Goal: Transaction & Acquisition: Download file/media

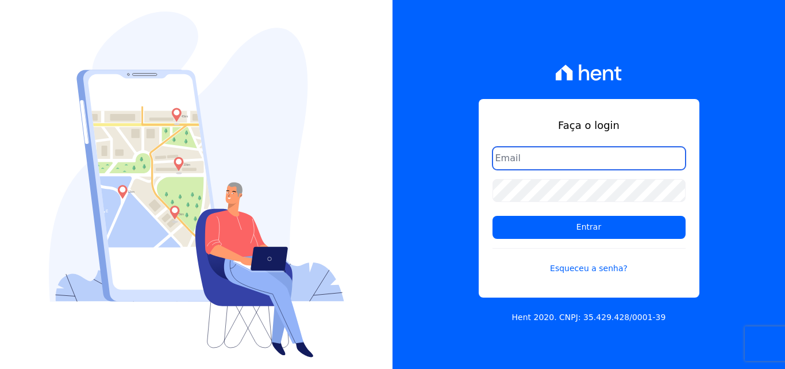
click at [581, 159] on input "email" at bounding box center [589, 158] width 193 height 23
type input "ligia.dias@construtoralaterza.com.br"
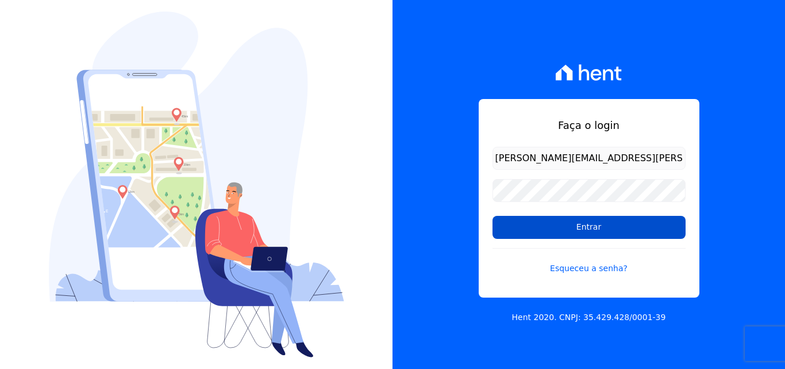
click at [547, 229] on input "Entrar" at bounding box center [589, 227] width 193 height 23
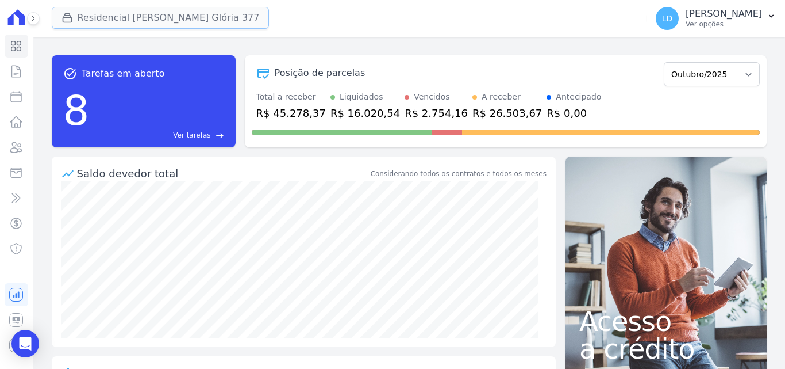
click at [129, 21] on button "Residencial [PERSON_NAME] Glória 377" at bounding box center [161, 18] width 218 height 22
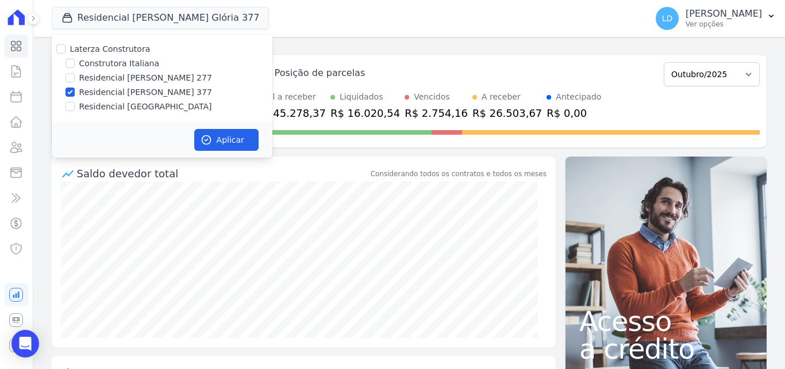
click at [124, 51] on label "Laterza Construtora" at bounding box center [110, 48] width 81 height 9
click at [66, 51] on input "Laterza Construtora" at bounding box center [60, 48] width 9 height 9
checkbox input "true"
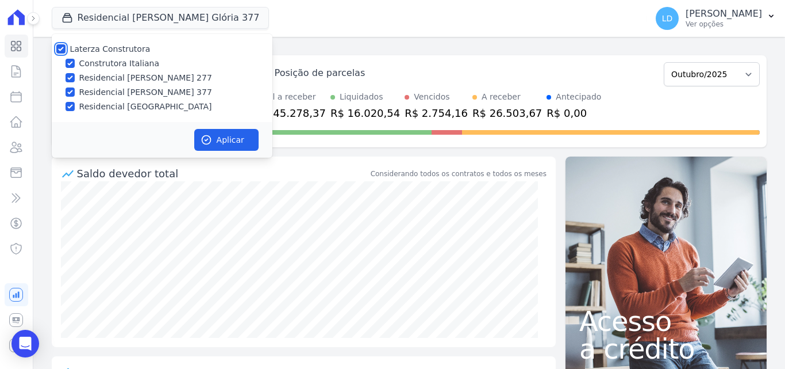
checkbox input "true"
click at [221, 140] on button "Aplicar" at bounding box center [226, 140] width 64 height 22
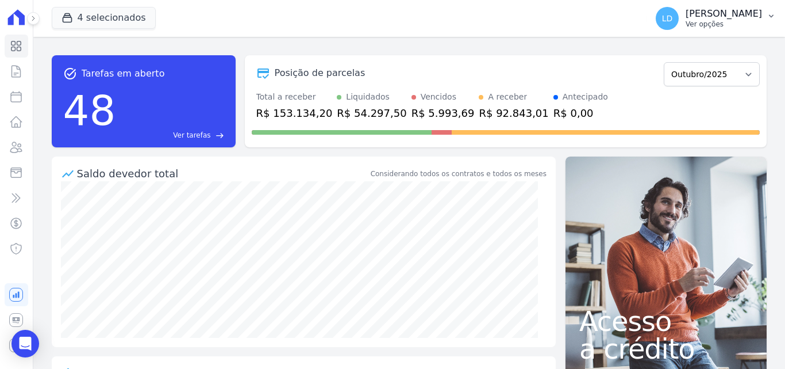
click at [734, 22] on p "Ver opções" at bounding box center [724, 24] width 76 height 9
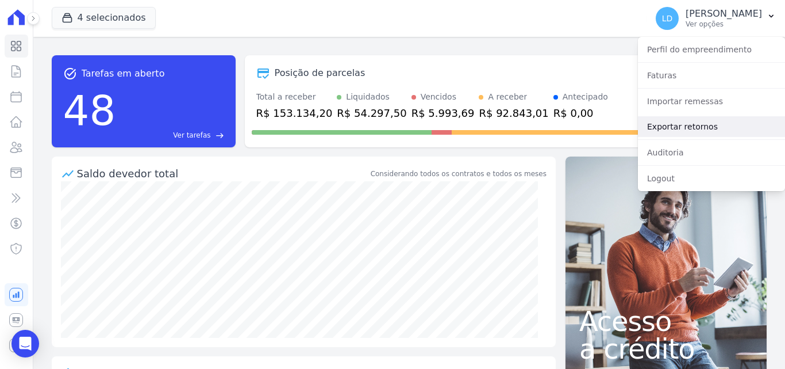
click at [708, 126] on link "Exportar retornos" at bounding box center [711, 126] width 147 height 21
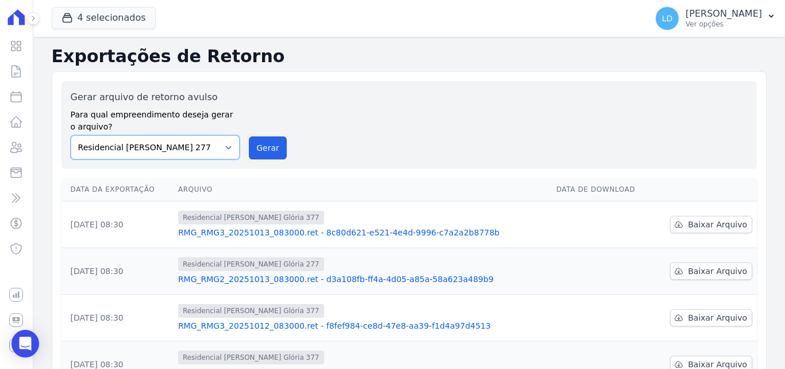
click at [188, 153] on select "Construtora Italiana Residencial [PERSON_NAME] 277 Residencial [PERSON_NAME][ST…" at bounding box center [156, 147] width 170 height 24
select select "29fc0423-bfd4-480a-835e-7e440cfe6eb8"
click at [71, 135] on select "Construtora Italiana Residencial [PERSON_NAME] 277 Residencial [PERSON_NAME][ST…" at bounding box center [156, 147] width 170 height 24
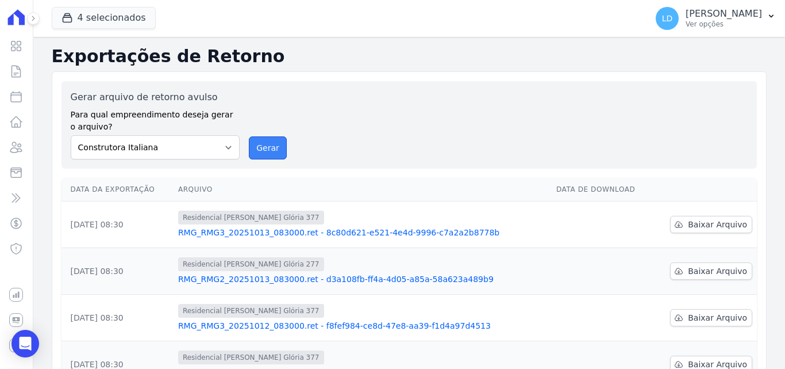
click at [267, 147] on button "Gerar" at bounding box center [268, 147] width 38 height 23
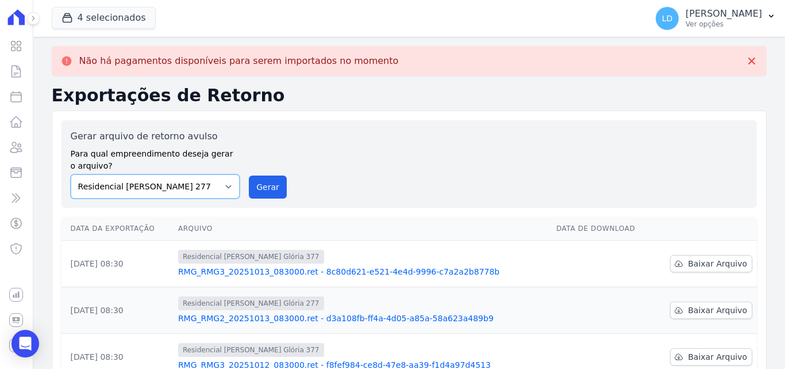
click at [202, 196] on select "Construtora Italiana Residencial [PERSON_NAME] 277 Residencial [PERSON_NAME][ST…" at bounding box center [156, 186] width 170 height 24
click at [71, 174] on select "Construtora Italiana Residencial [PERSON_NAME] 277 Residencial [PERSON_NAME][ST…" at bounding box center [156, 186] width 170 height 24
click at [259, 181] on button "Gerar" at bounding box center [268, 186] width 38 height 23
click at [138, 185] on select "Construtora Italiana Residencial [PERSON_NAME] 277 Residencial [PERSON_NAME][ST…" at bounding box center [156, 186] width 170 height 24
select select "0cd9190e-dfd9-46e5-afc8-7298ef4c0c2b"
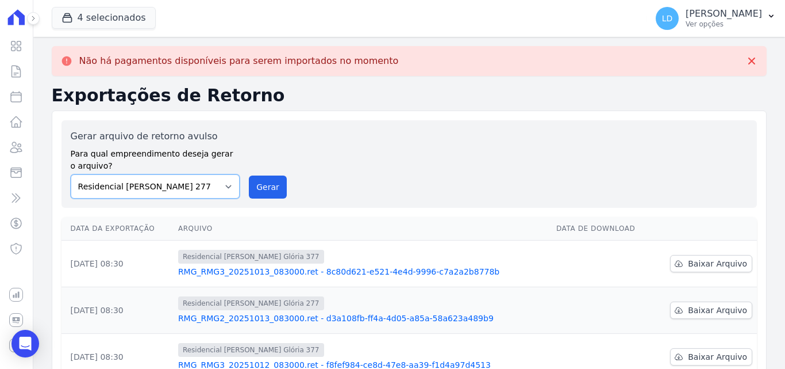
click at [71, 174] on select "Construtora Italiana Residencial [PERSON_NAME] 277 Residencial [PERSON_NAME][ST…" at bounding box center [156, 186] width 170 height 24
click at [260, 187] on button "Gerar" at bounding box center [268, 186] width 38 height 23
click at [186, 189] on select "Construtora Italiana Residencial [PERSON_NAME] 277 Residencial [PERSON_NAME][ST…" at bounding box center [156, 186] width 170 height 24
select select "6440c0a1-232b-4aa1-adfe-88cb95fffe46"
click at [71, 174] on select "Construtora Italiana Residencial [PERSON_NAME] 277 Residencial [PERSON_NAME][ST…" at bounding box center [156, 186] width 170 height 24
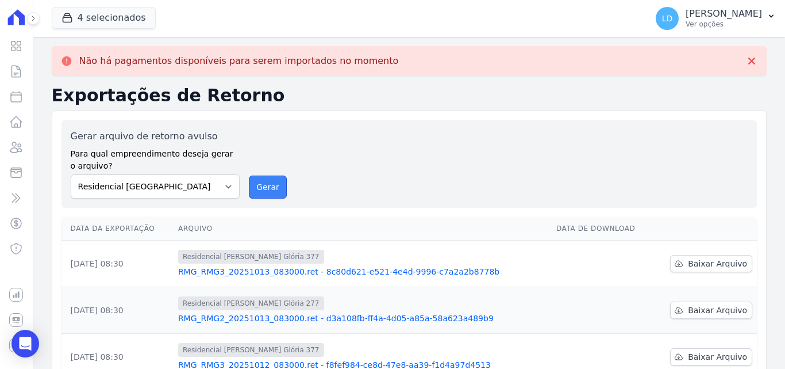
click at [249, 197] on button "Gerar" at bounding box center [268, 186] width 38 height 23
click at [718, 15] on p "[PERSON_NAME]" at bounding box center [724, 14] width 76 height 12
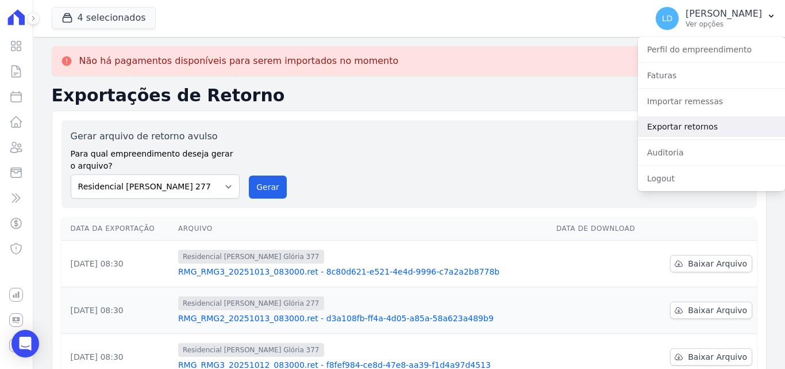
click at [697, 128] on link "Exportar retornos" at bounding box center [711, 126] width 147 height 21
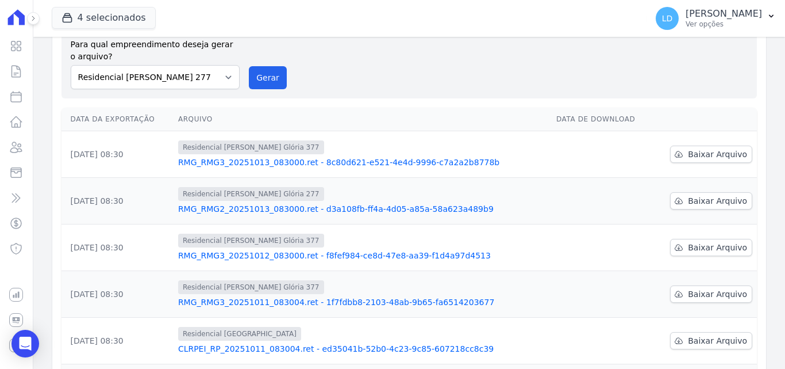
scroll to position [58, 0]
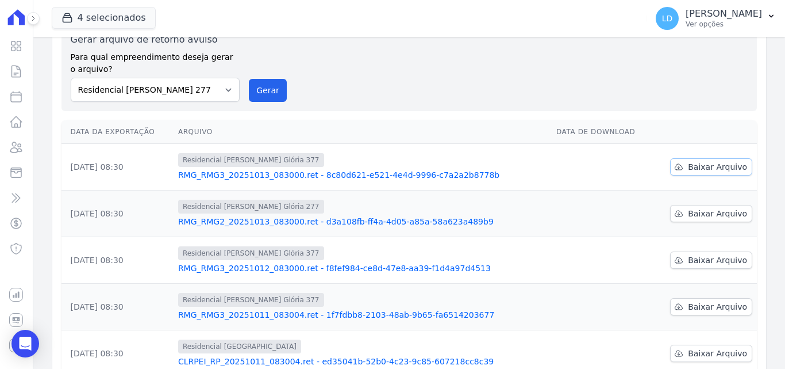
click at [708, 164] on span "Baixar Arquivo" at bounding box center [717, 167] width 59 height 12
click at [716, 213] on span "Baixar Arquivo" at bounding box center [717, 214] width 59 height 12
click at [670, 257] on link "Baixar Arquivo" at bounding box center [711, 259] width 82 height 17
click at [698, 353] on span "Baixar Arquivo" at bounding box center [717, 353] width 59 height 12
click at [720, 25] on p "Ver opções" at bounding box center [724, 24] width 76 height 9
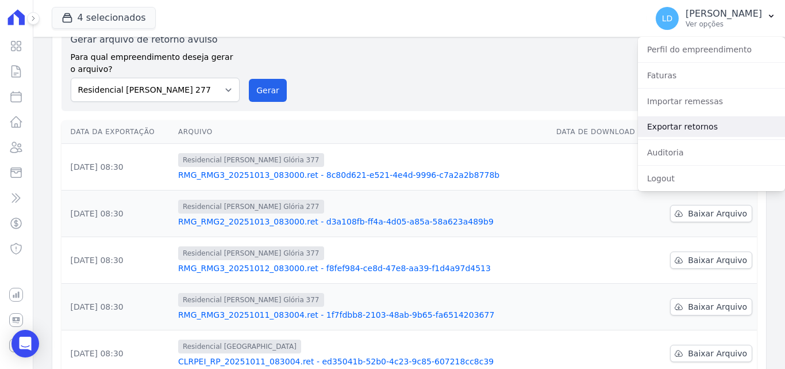
click at [711, 128] on link "Exportar retornos" at bounding box center [711, 126] width 147 height 21
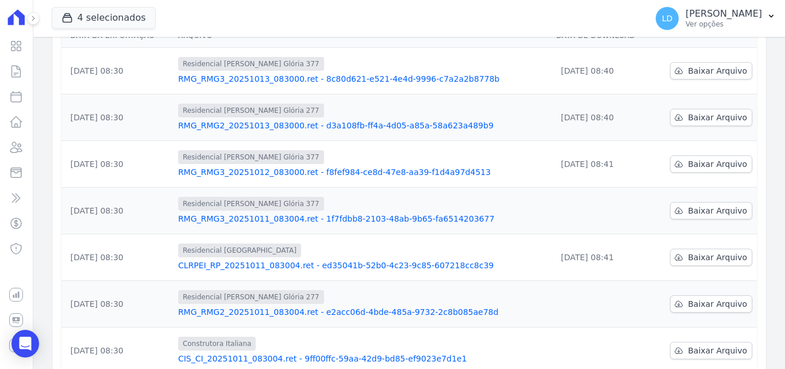
scroll to position [173, 0]
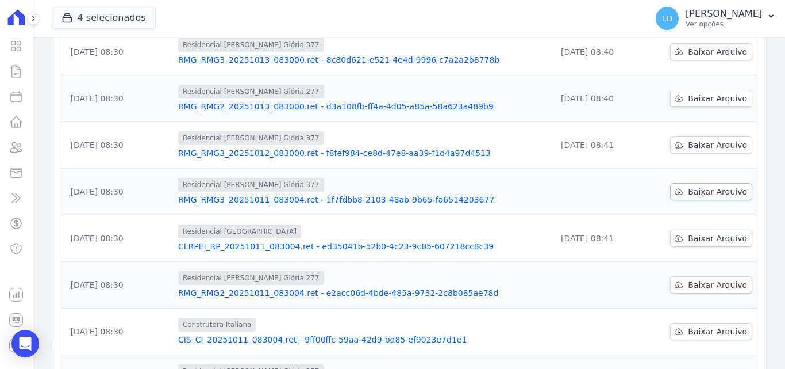
click at [701, 193] on span "Baixar Arquivo" at bounding box center [717, 192] width 59 height 12
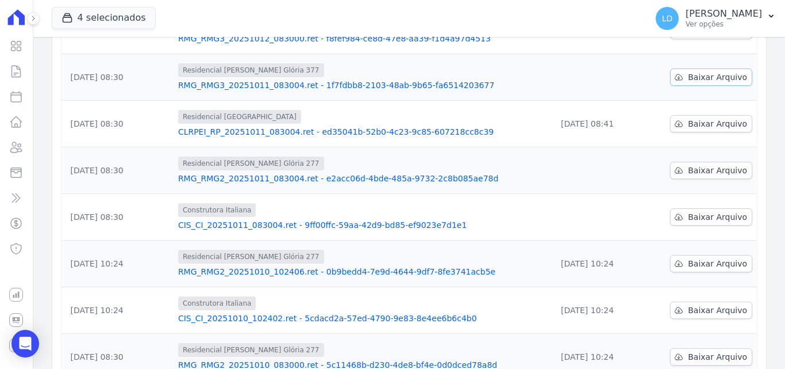
scroll to position [288, 0]
click at [711, 170] on span "Baixar Arquivo" at bounding box center [717, 170] width 59 height 12
click at [705, 220] on span "Baixar Arquivo" at bounding box center [717, 216] width 59 height 12
click at [722, 16] on p "[PERSON_NAME]" at bounding box center [724, 14] width 76 height 12
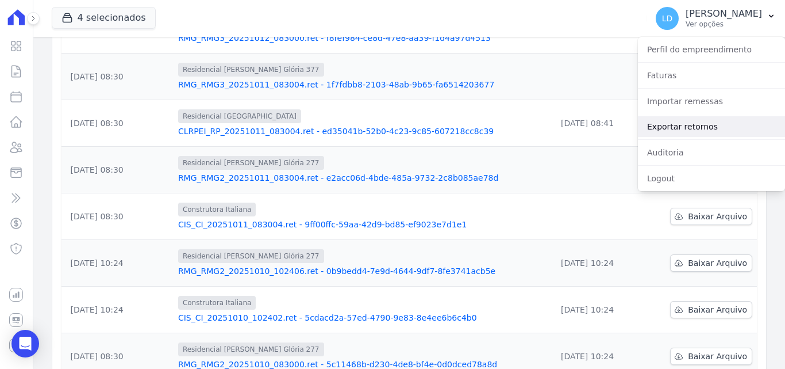
click at [684, 122] on link "Exportar retornos" at bounding box center [711, 126] width 147 height 21
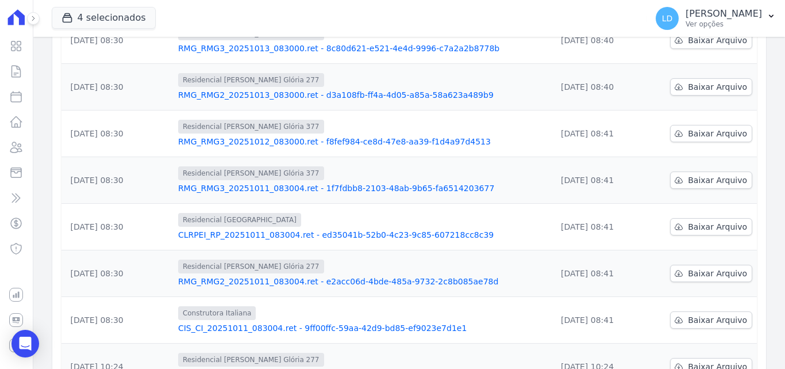
scroll to position [71, 0]
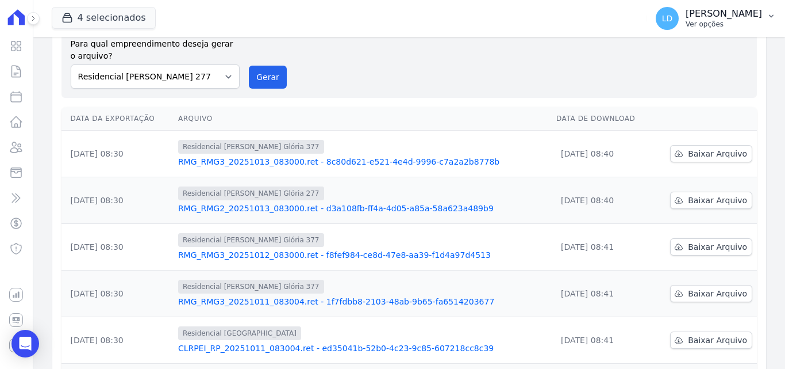
click at [729, 19] on p "[PERSON_NAME]" at bounding box center [724, 14] width 76 height 12
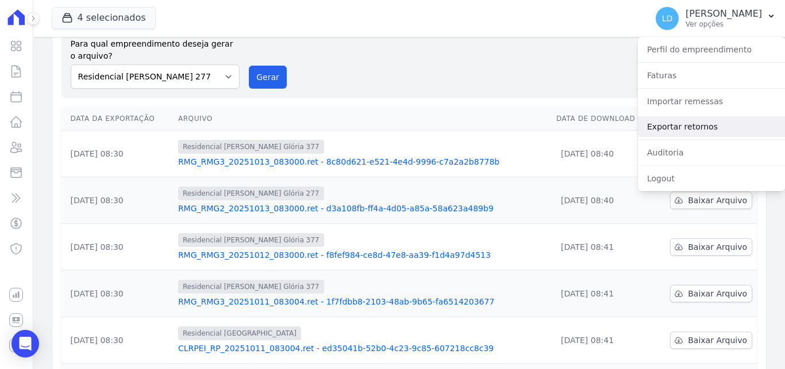
click at [701, 119] on link "Exportar retornos" at bounding box center [711, 126] width 147 height 21
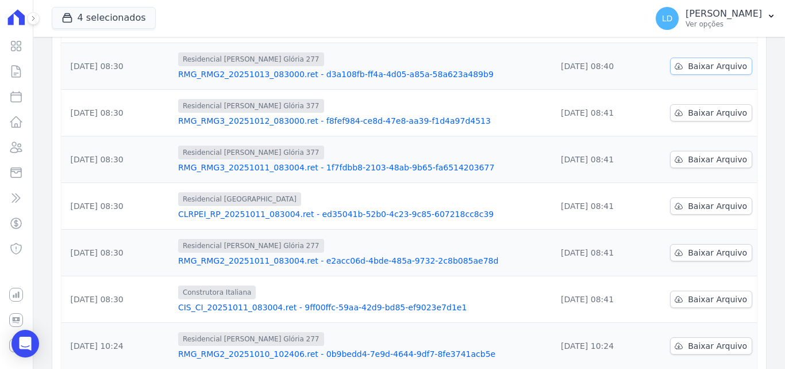
scroll to position [0, 0]
